Goal: Task Accomplishment & Management: Manage account settings

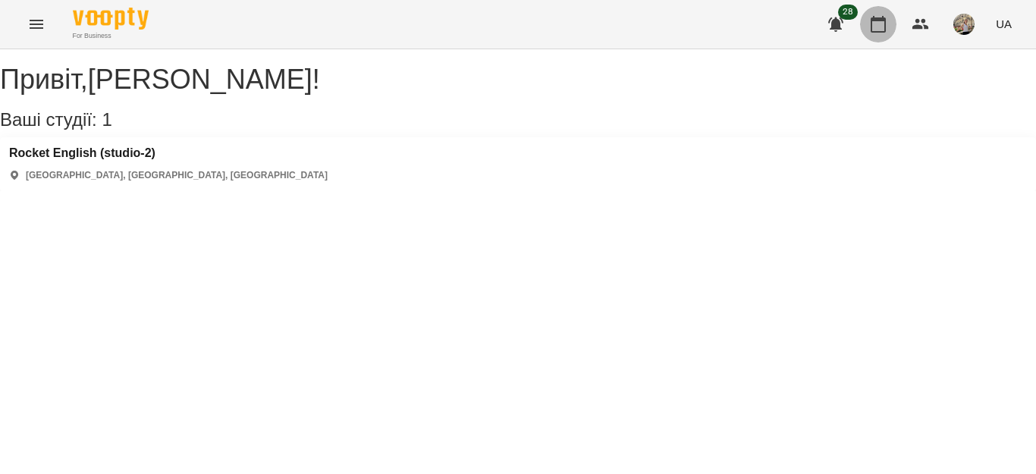
click at [878, 19] on icon "button" at bounding box center [878, 24] width 15 height 17
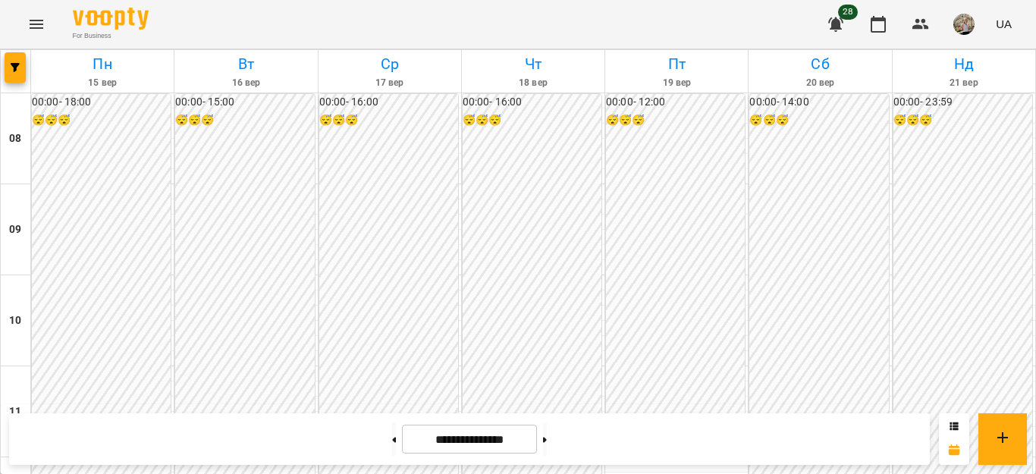
scroll to position [816, 0]
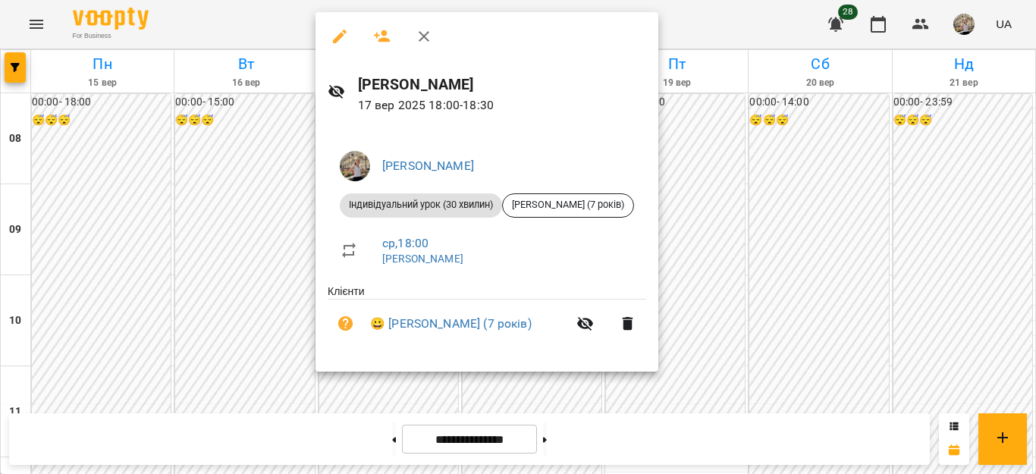
click at [731, 354] on div at bounding box center [518, 237] width 1036 height 474
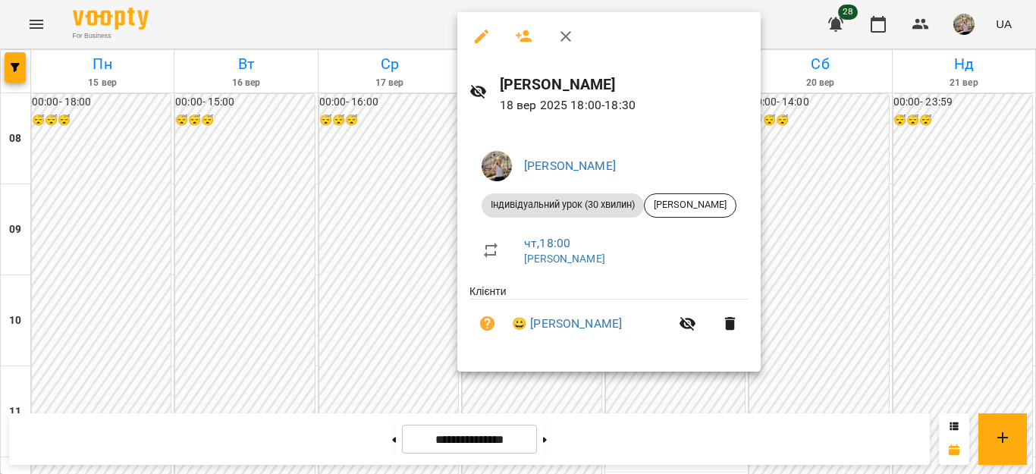
click at [829, 397] on div at bounding box center [518, 237] width 1036 height 474
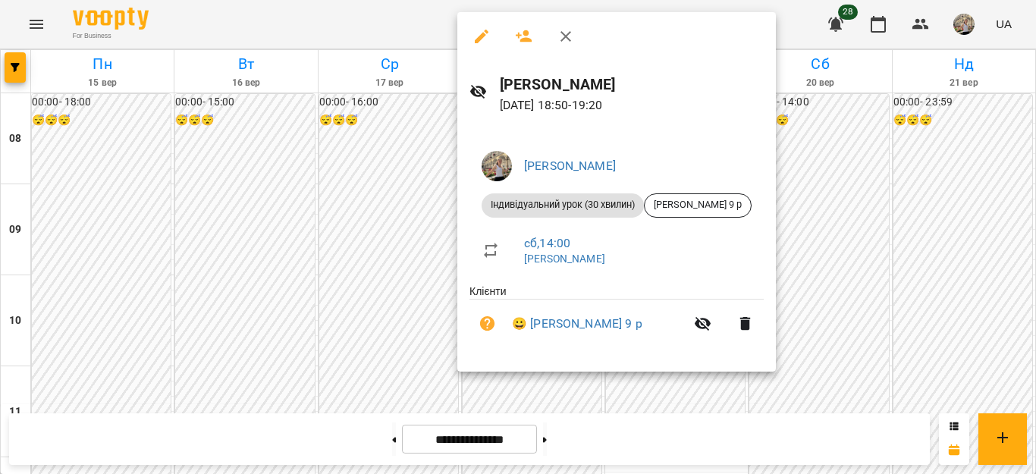
click at [856, 303] on div at bounding box center [518, 237] width 1036 height 474
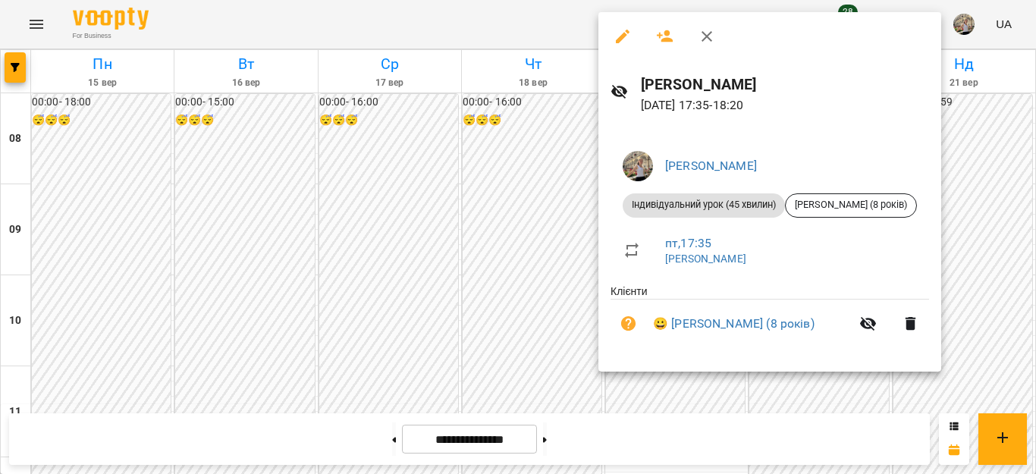
click at [363, 89] on div at bounding box center [518, 237] width 1036 height 474
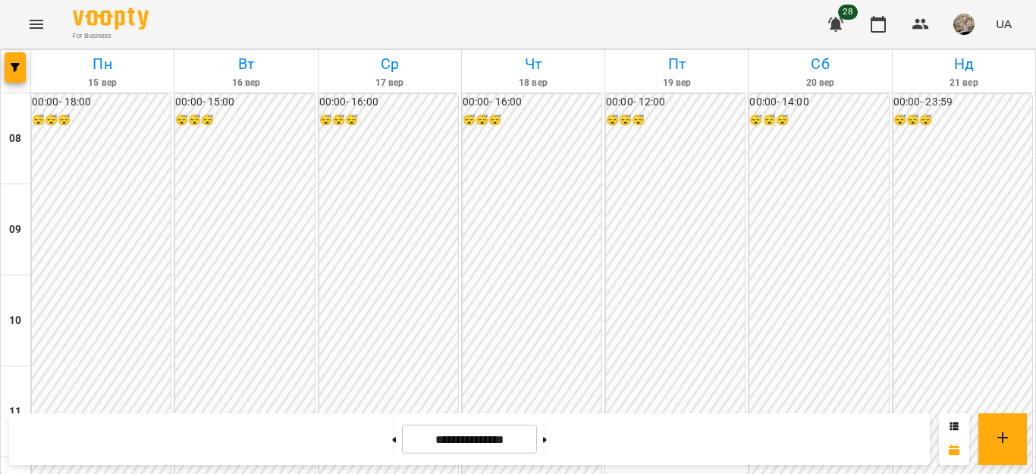
scroll to position [653, 0]
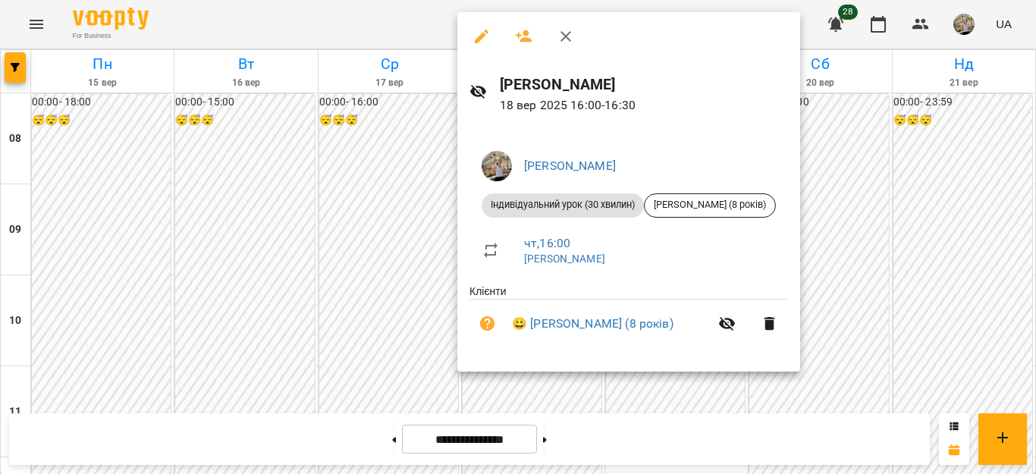
click at [404, 231] on div at bounding box center [518, 237] width 1036 height 474
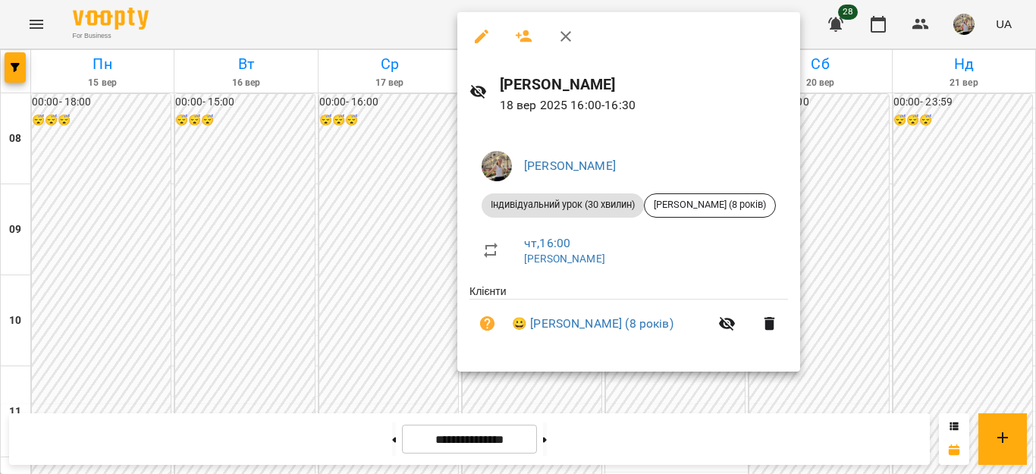
click at [437, 215] on div at bounding box center [518, 237] width 1036 height 474
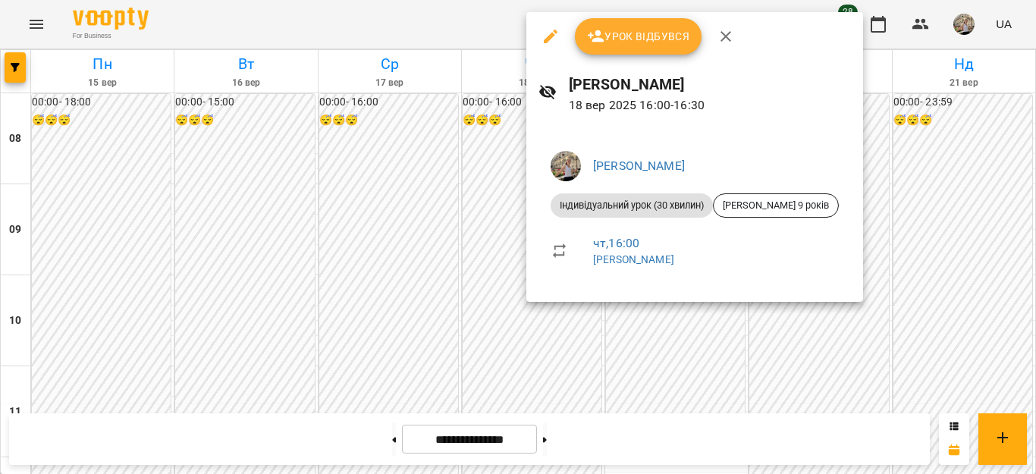
click at [439, 149] on div at bounding box center [518, 237] width 1036 height 474
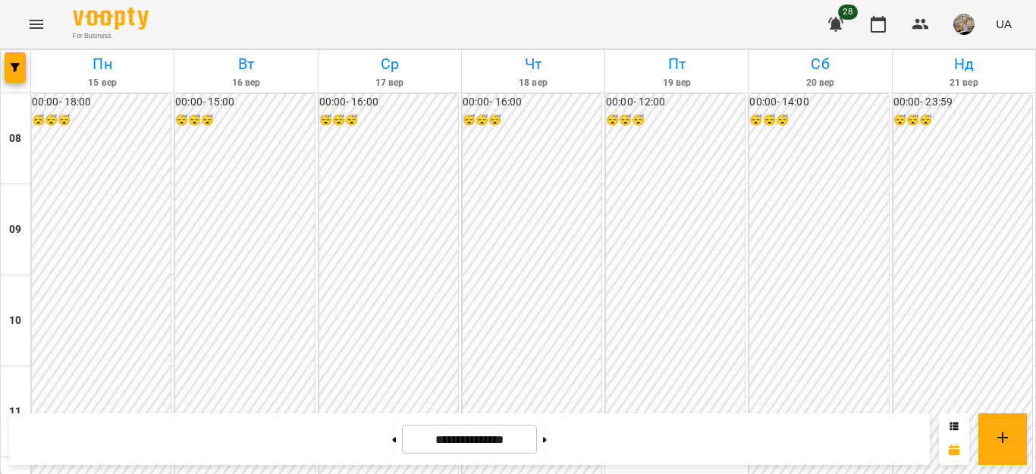
scroll to position [757, 0]
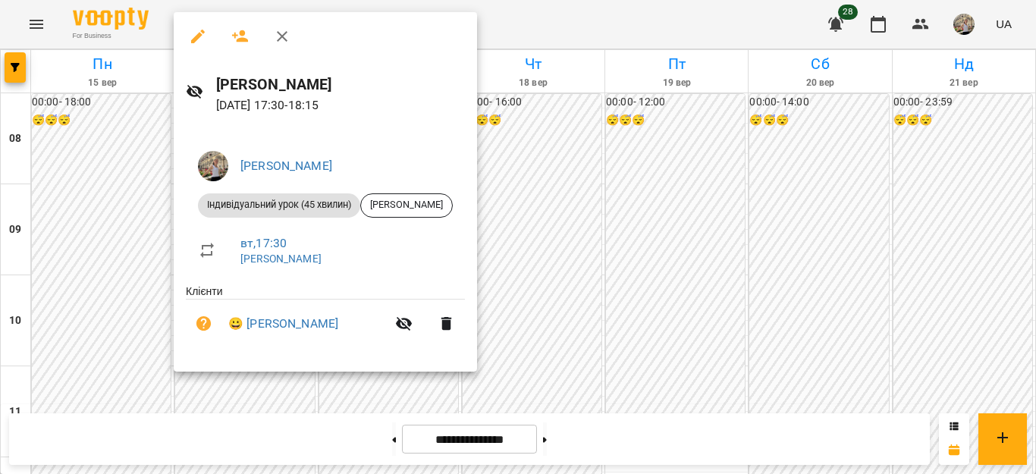
click at [808, 251] on div at bounding box center [518, 237] width 1036 height 474
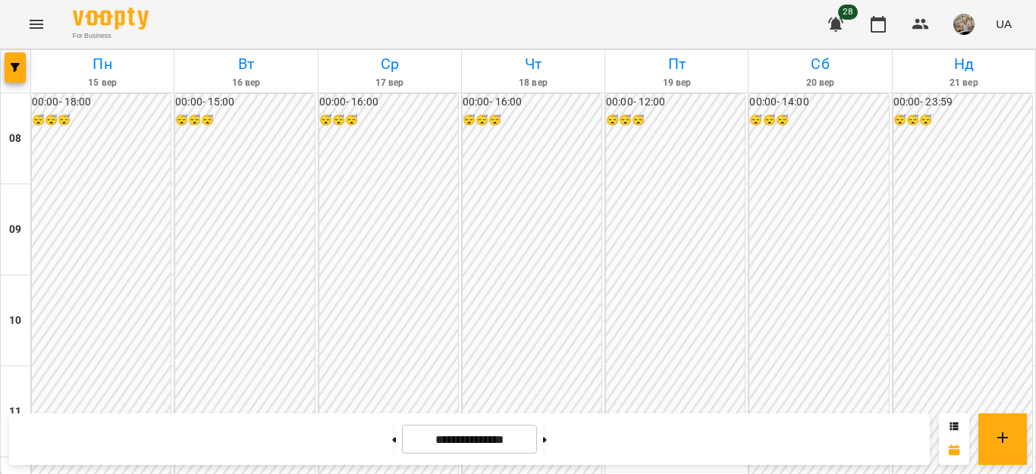
scroll to position [842, 0]
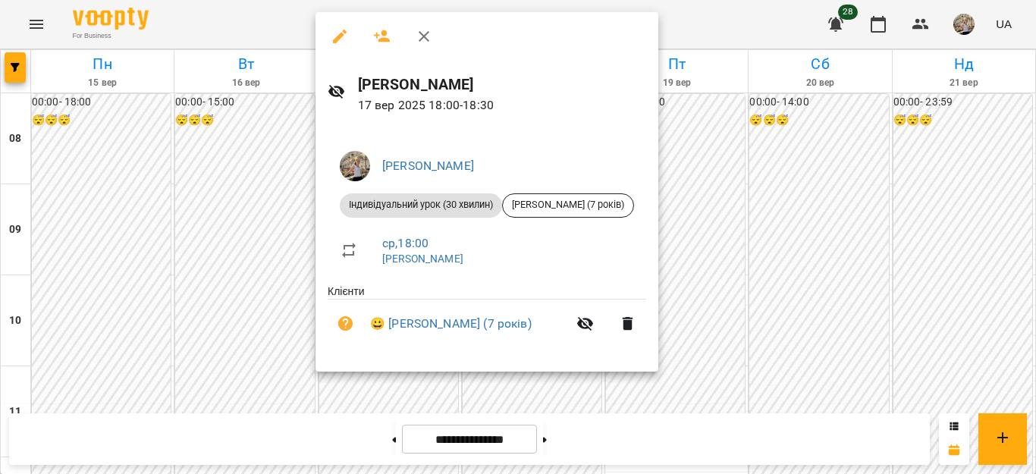
click at [814, 246] on div at bounding box center [518, 237] width 1036 height 474
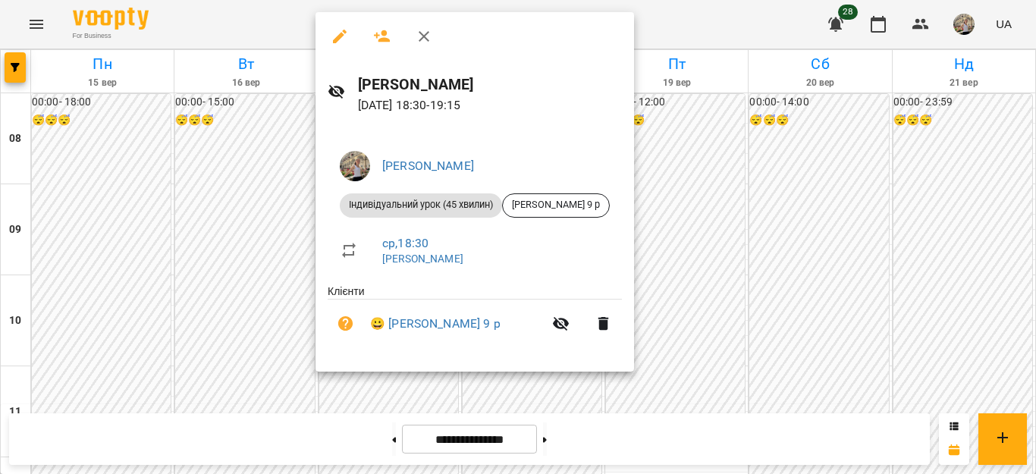
drag, startPoint x: 795, startPoint y: 288, endPoint x: 901, endPoint y: 277, distance: 106.1
click at [796, 288] on div at bounding box center [518, 237] width 1036 height 474
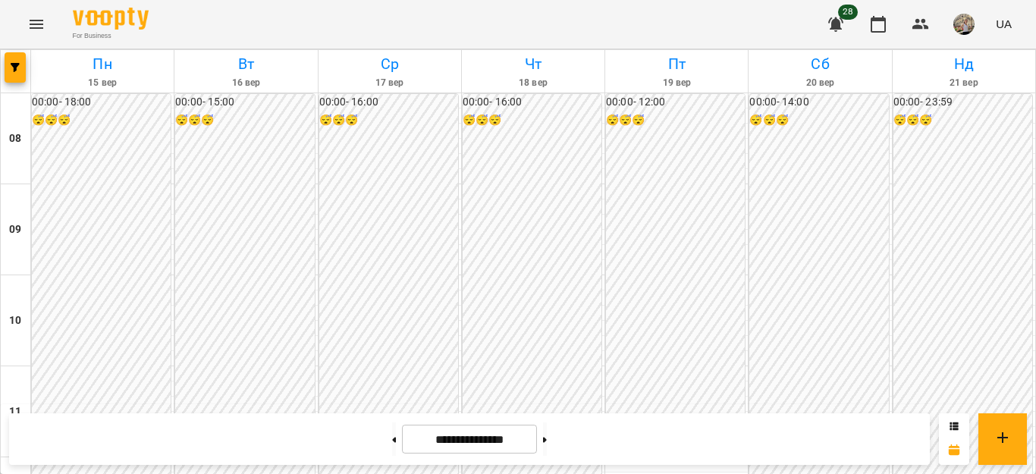
scroll to position [803, 0]
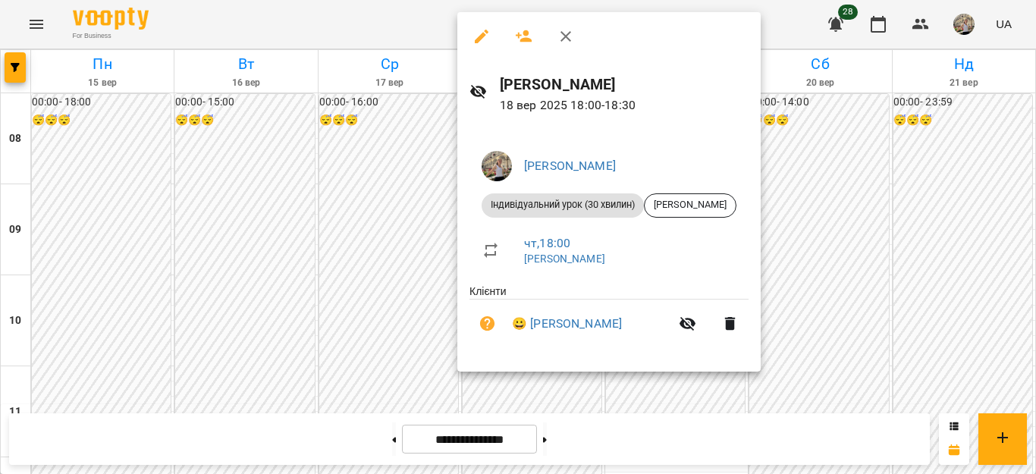
click at [813, 273] on div at bounding box center [518, 237] width 1036 height 474
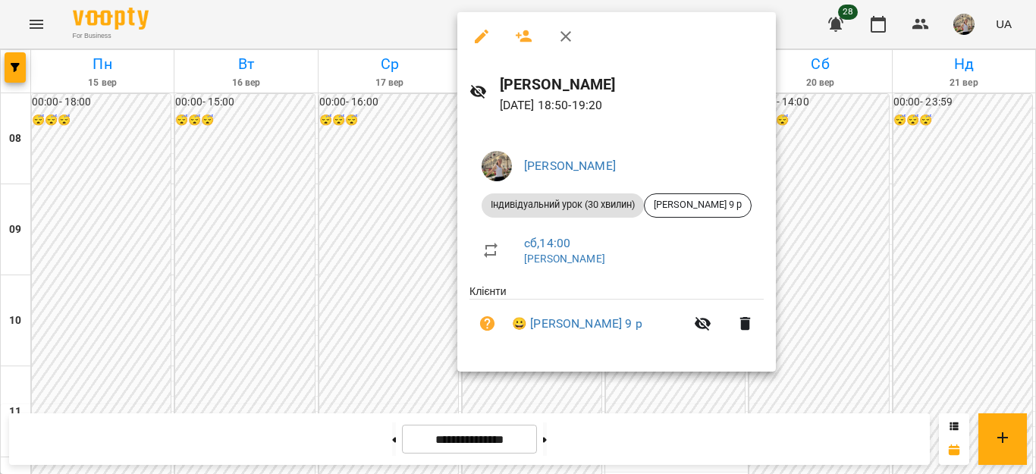
click at [841, 263] on div at bounding box center [518, 237] width 1036 height 474
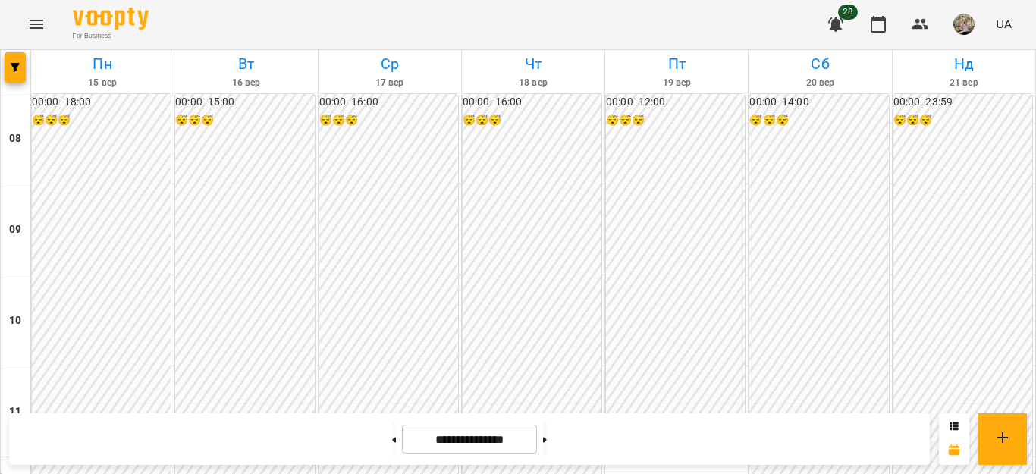
scroll to position [507, 0]
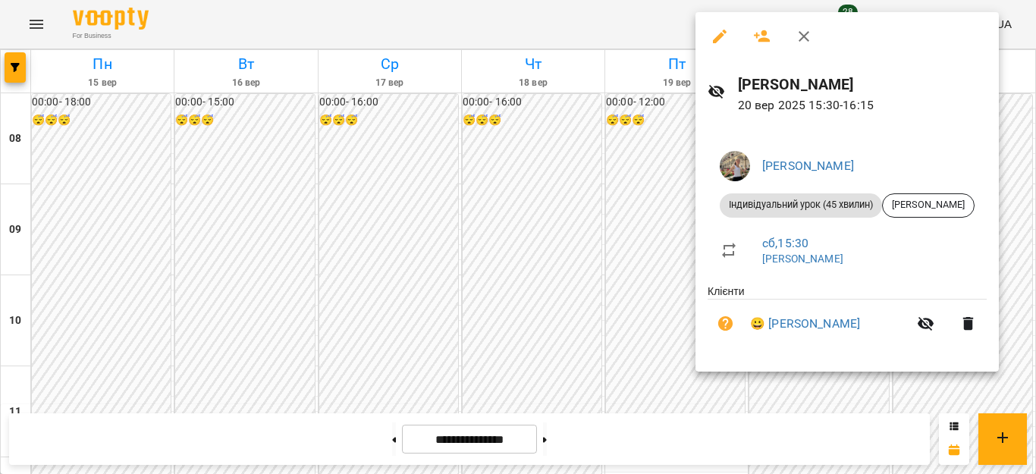
click at [563, 178] on div at bounding box center [518, 237] width 1036 height 474
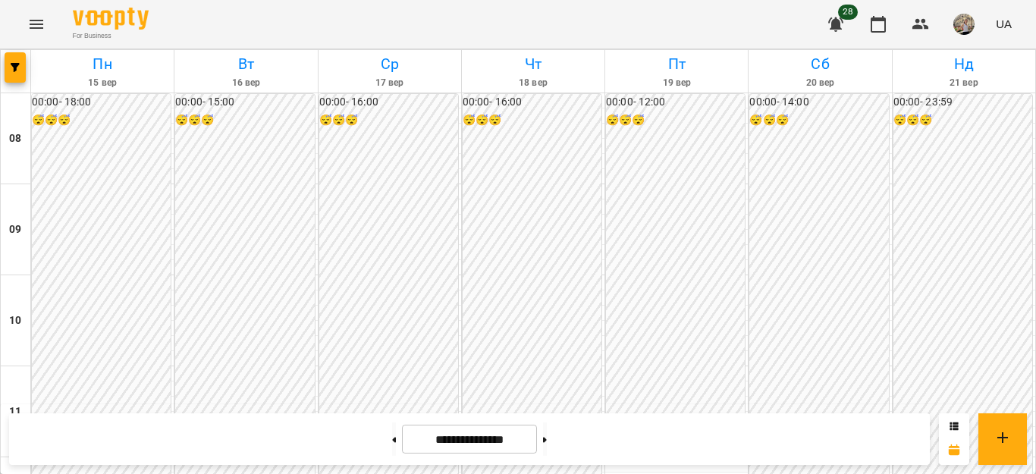
scroll to position [836, 0]
